Goal: Navigation & Orientation: Understand site structure

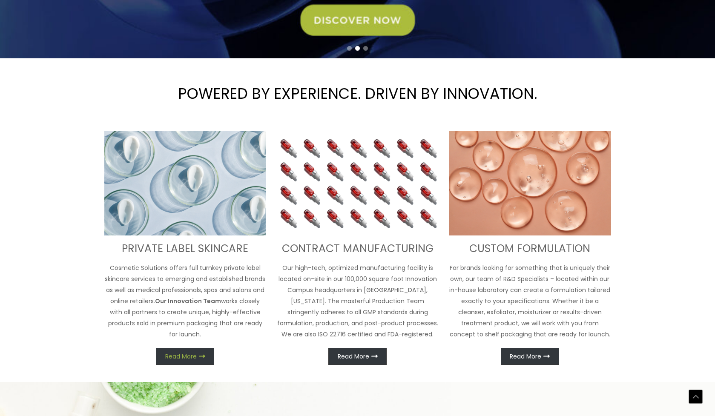
click at [185, 357] on span "Read More" at bounding box center [180, 356] width 31 height 6
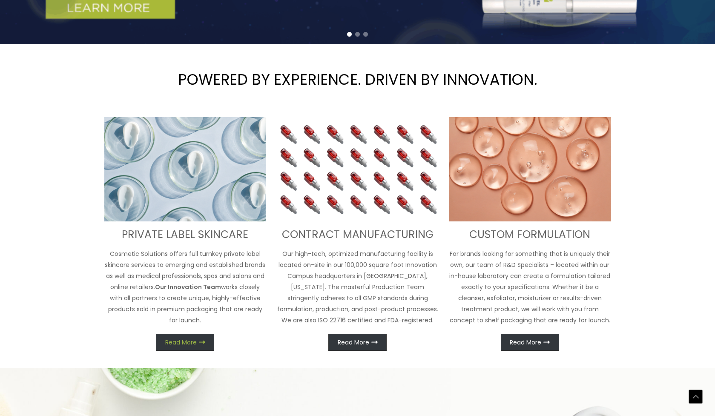
click at [198, 341] on link "Read More" at bounding box center [185, 342] width 58 height 17
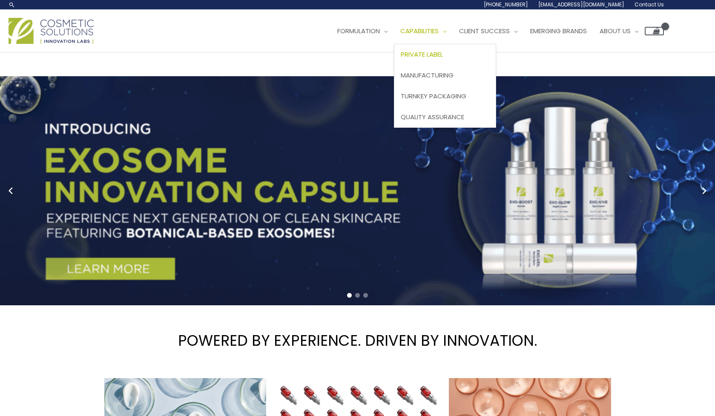
click at [434, 54] on span "Private Label" at bounding box center [421, 54] width 42 height 9
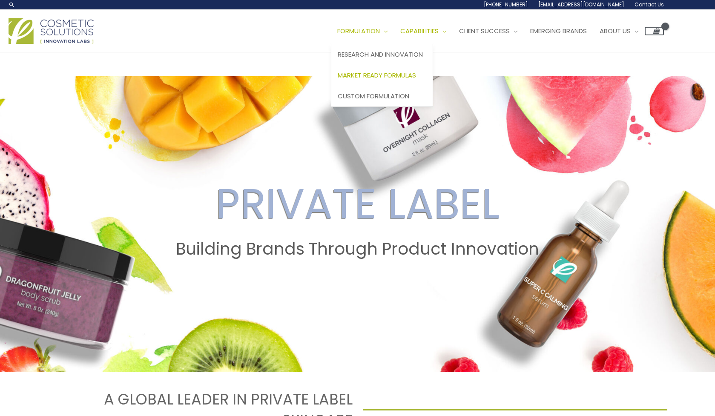
click at [364, 75] on span "Market Ready Formulas" at bounding box center [376, 75] width 78 height 9
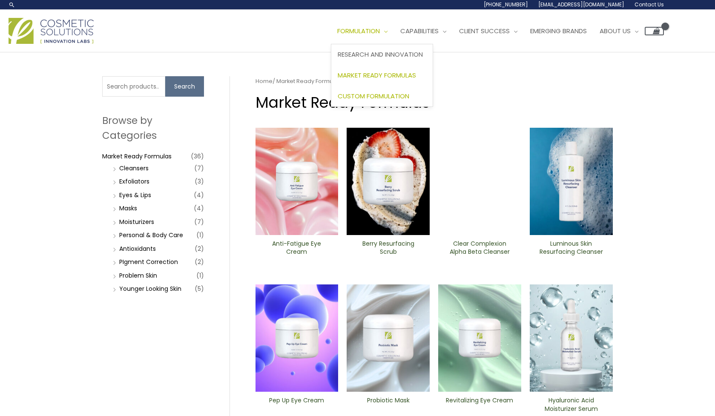
click at [383, 93] on span "Custom Formulation" at bounding box center [372, 96] width 71 height 9
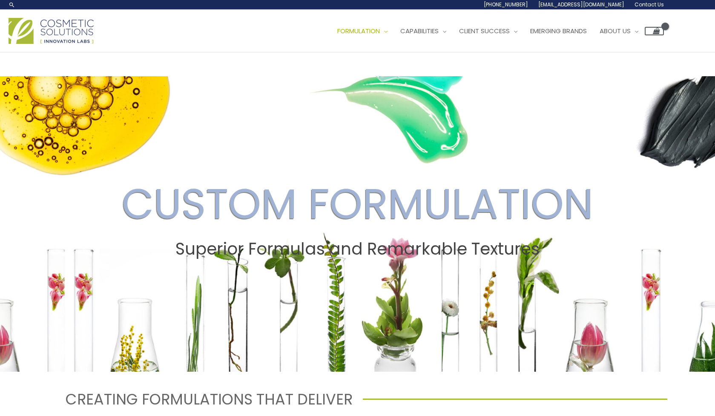
scroll to position [2, 0]
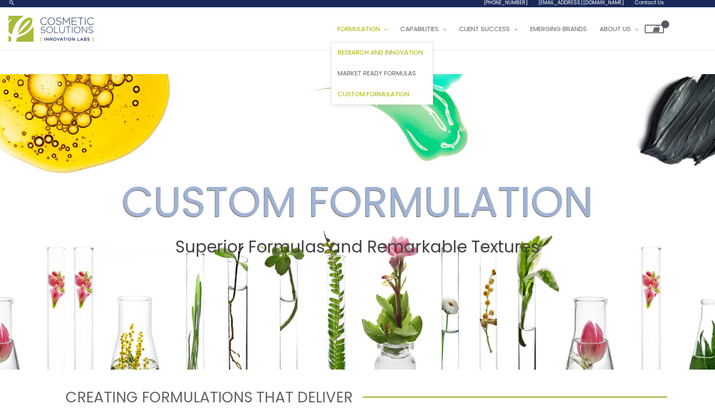
click at [400, 53] on span "Research and Innovation" at bounding box center [379, 52] width 85 height 9
